Goal: Task Accomplishment & Management: Understand process/instructions

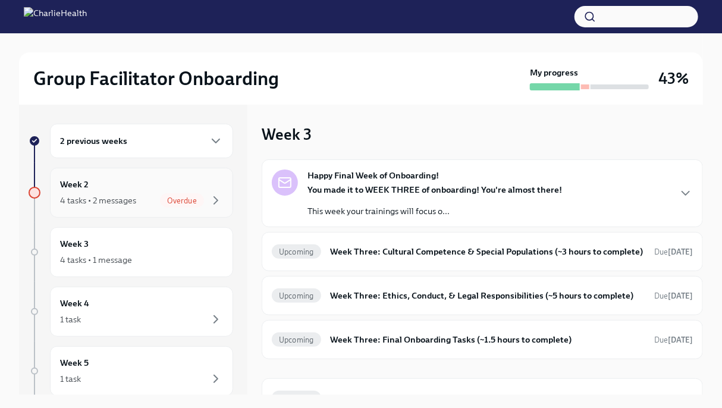
click at [137, 191] on div "Week 2 4 tasks • 2 messages Overdue" at bounding box center [141, 193] width 163 height 30
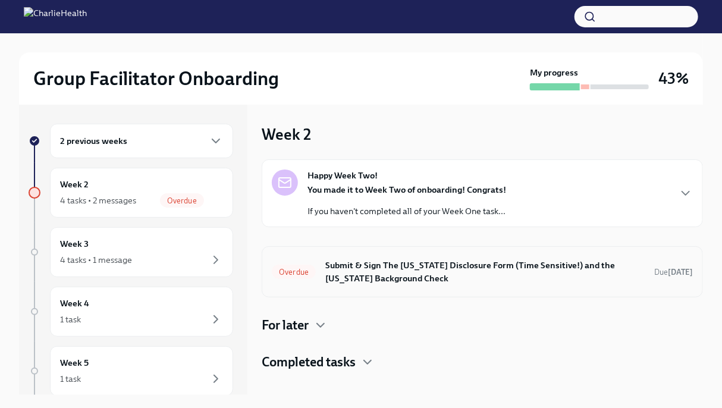
click at [425, 272] on h6 "Submit & Sign The [US_STATE] Disclosure Form (Time Sensitive!) and the [US_STAT…" at bounding box center [486, 272] width 320 height 26
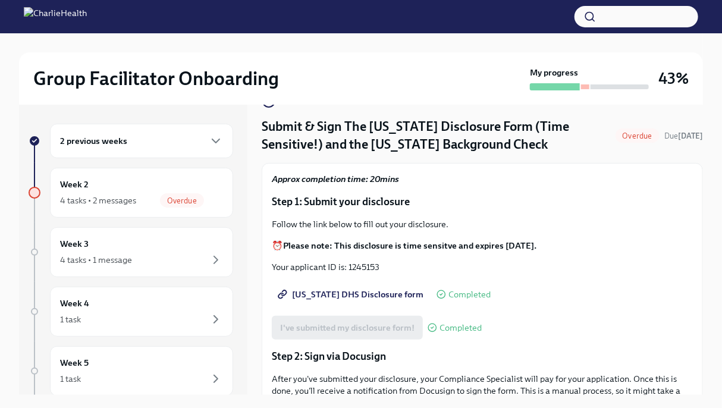
scroll to position [28, 0]
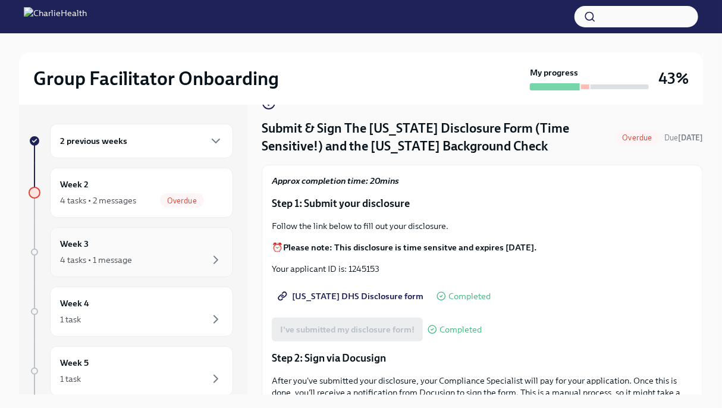
click at [89, 251] on div "Week 3 4 tasks • 1 message" at bounding box center [141, 252] width 163 height 30
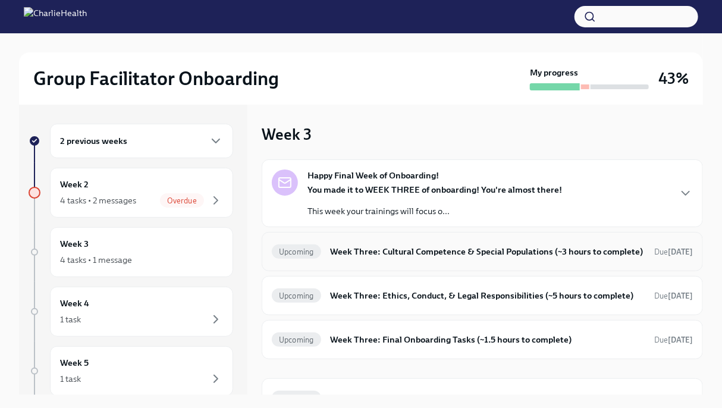
click at [437, 258] on h6 "Week Three: Cultural Competence & Special Populations (~3 hours to complete)" at bounding box center [488, 251] width 314 height 13
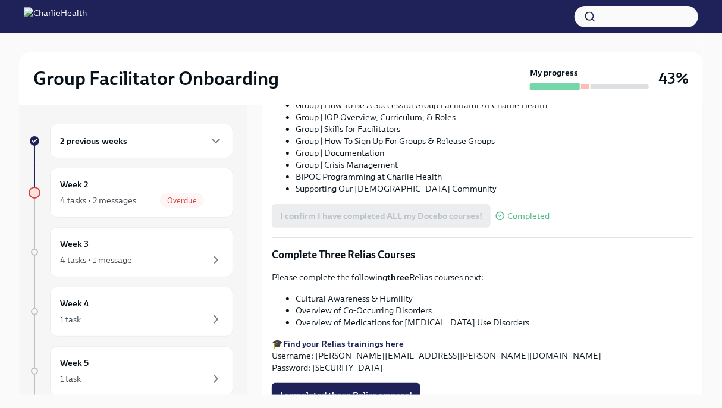
scroll to position [861, 0]
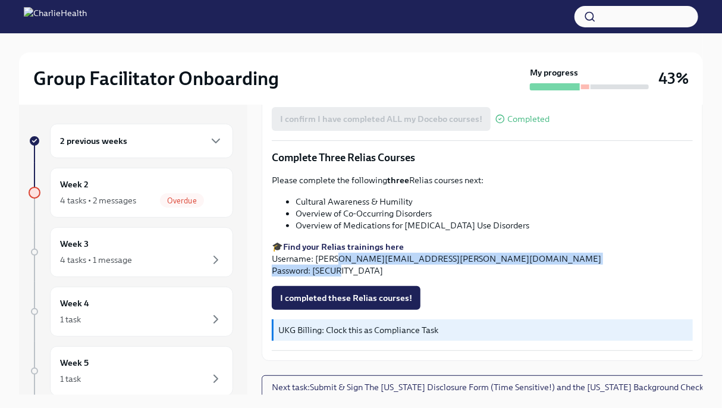
drag, startPoint x: 385, startPoint y: 260, endPoint x: 338, endPoint y: 261, distance: 47.0
click at [338, 261] on p "🎓 Find your Relias trainings here Username: [PERSON_NAME][EMAIL_ADDRESS][PERSON…" at bounding box center [482, 259] width 421 height 36
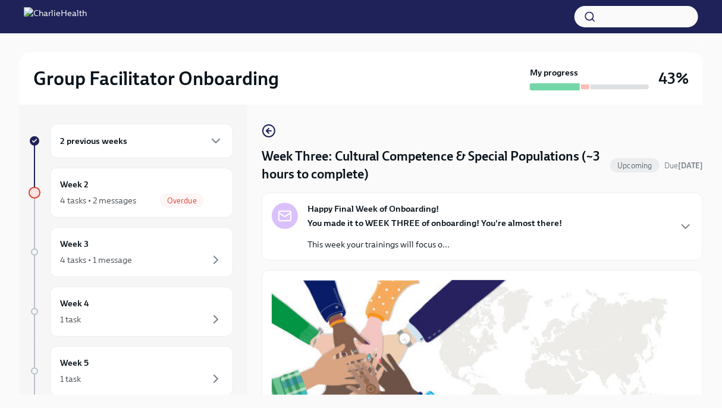
click at [415, 226] on strong "You made it to WEEK THREE of onboarding! You're almost there!" at bounding box center [435, 223] width 255 height 11
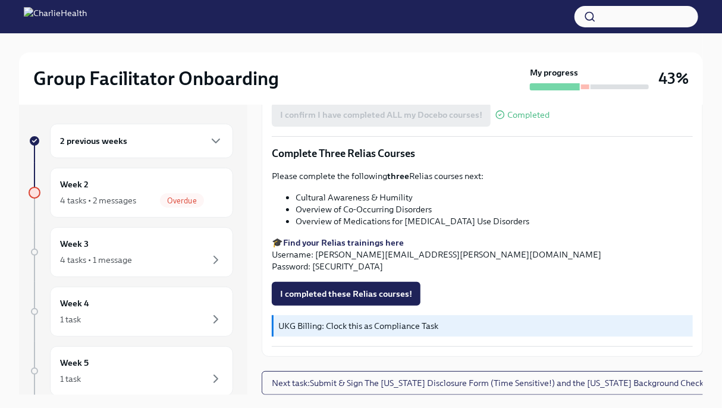
scroll to position [1314, 0]
click at [350, 239] on strong "Find your Relias trainings here" at bounding box center [343, 242] width 121 height 11
